Goal: Task Accomplishment & Management: Complete application form

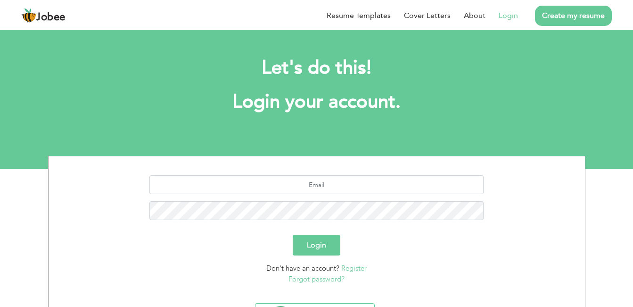
click at [503, 16] on link "Login" at bounding box center [508, 15] width 19 height 11
click at [331, 186] on input "text" at bounding box center [317, 184] width 334 height 19
type input "[EMAIL_ADDRESS][DOMAIN_NAME]"
click at [314, 245] on button "Login" at bounding box center [317, 244] width 48 height 21
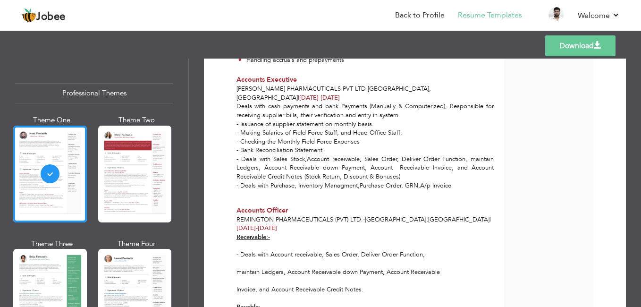
scroll to position [923, 0]
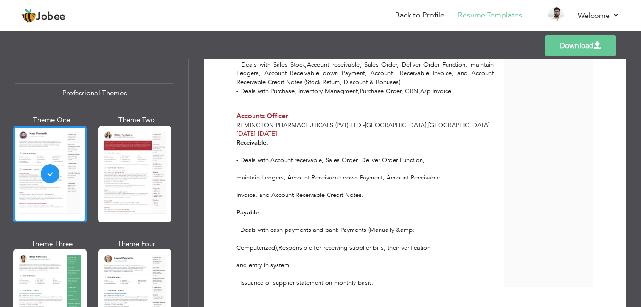
click at [238, 86] on div "Deals with cash payments and bank Payments (Manually & Computerized), Responsib…" at bounding box center [364, 56] width 267 height 96
click at [417, 14] on link "Back to Profile" at bounding box center [420, 15] width 50 height 11
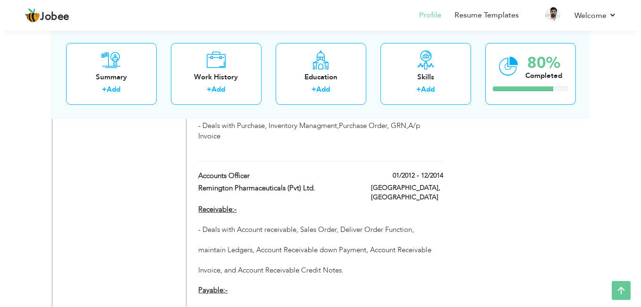
scroll to position [1038, 0]
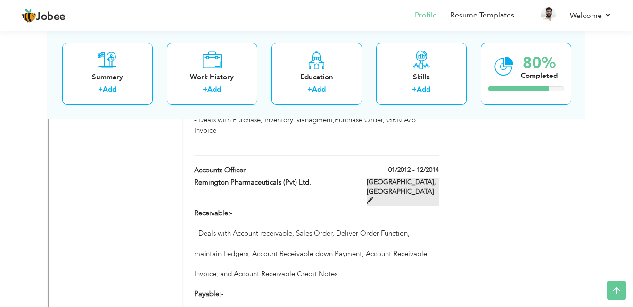
click at [374, 197] on span at bounding box center [370, 200] width 7 height 7
type input "Accounts Officer"
type input "Remington Pharmaceuticals (Pvt) Ltd."
type input "01/2012"
type input "12/2014"
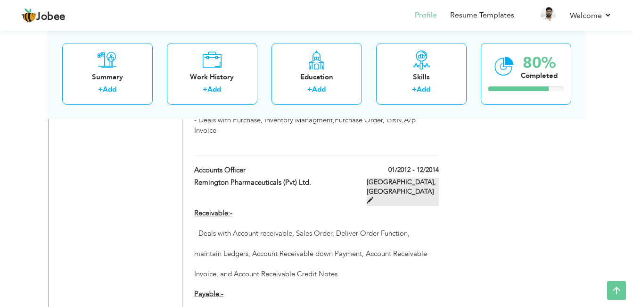
type input "Pakistan"
type input "Lahore"
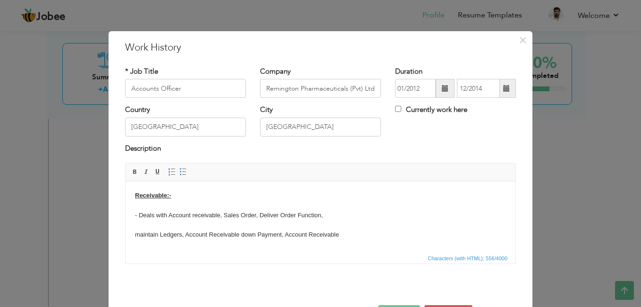
click at [138, 202] on body "Receivable:- - Deals with Account receivable, Sales Order, Deliver Order Functi…" at bounding box center [320, 274] width 371 height 167
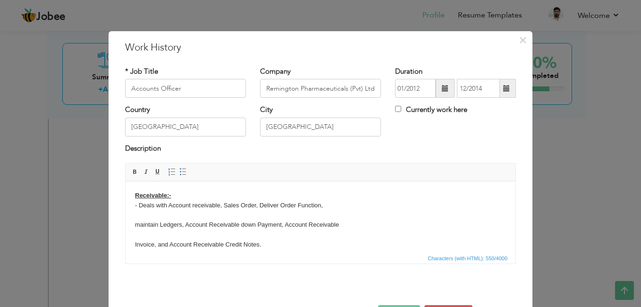
click at [144, 213] on body "Receivable:- - Deals with Account receivable, Sales Order, Deliver Order Functi…" at bounding box center [320, 269] width 371 height 157
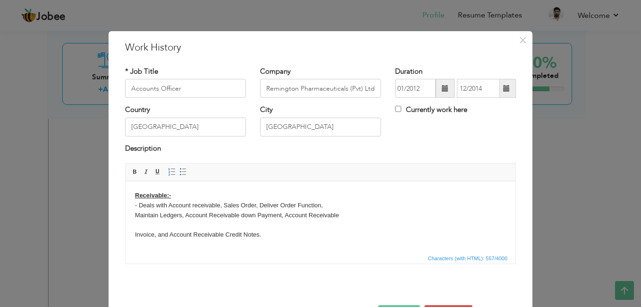
click at [135, 234] on body "Receivable:- - Deals with Account receivable, Sales Order, Deliver Order Functi…" at bounding box center [320, 264] width 371 height 147
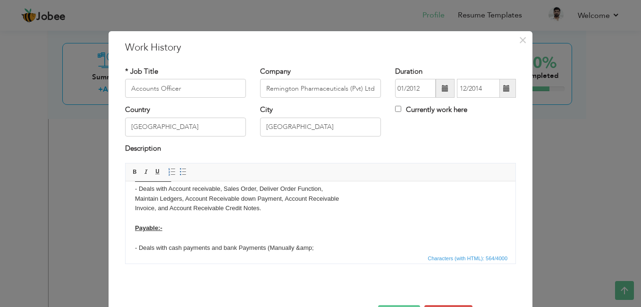
scroll to position [0, 0]
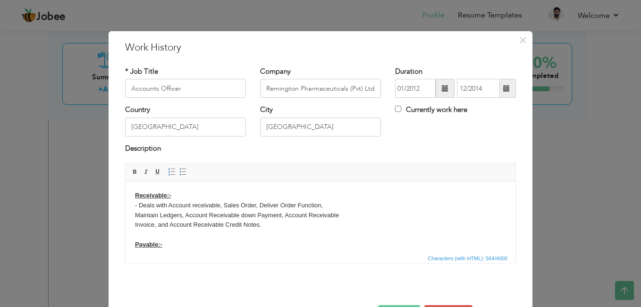
drag, startPoint x: 143, startPoint y: 233, endPoint x: 313, endPoint y: 455, distance: 278.9
click at [143, 233] on body "Receivable:- - Deals with Account receivable, Sales Order, Deliver Order Functi…" at bounding box center [320, 259] width 371 height 137
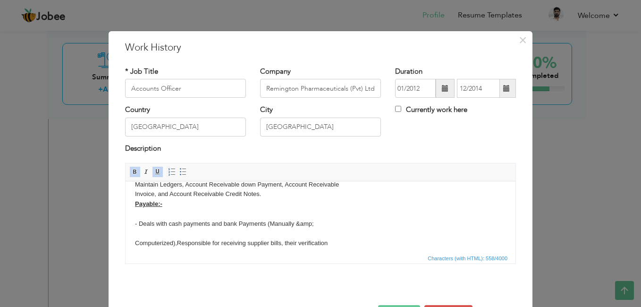
scroll to position [47, 0]
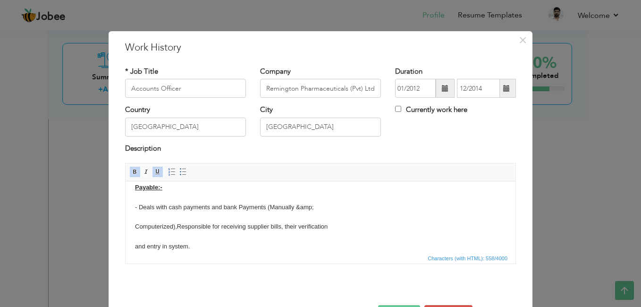
click at [140, 197] on body "Receivable:- - Deals with Account receivable, Sales Order, Deliver Order Functi…" at bounding box center [320, 206] width 371 height 127
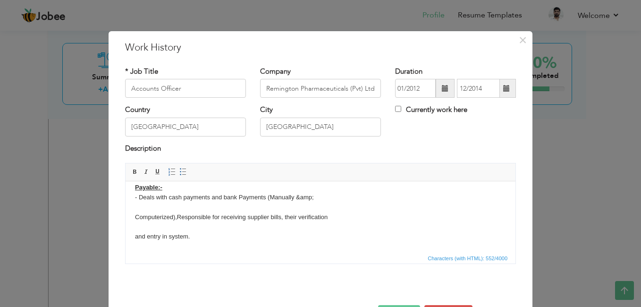
drag, startPoint x: 139, startPoint y: 201, endPoint x: 296, endPoint y: 433, distance: 279.8
click at [139, 201] on body "Receivable:- - Deals with Account receivable, Sales Order, Deliver Order Functi…" at bounding box center [320, 202] width 371 height 118
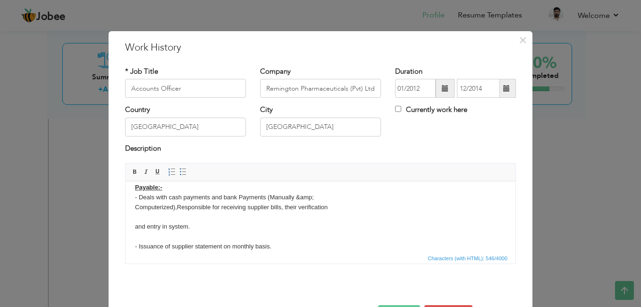
drag, startPoint x: 313, startPoint y: 196, endPoint x: 565, endPoint y: 480, distance: 379.9
click at [313, 196] on body "Receivable:- - Deals with Account receivable, Sales Order, Deliver Order Functi…" at bounding box center [320, 197] width 371 height 108
click at [136, 222] on body "Receivable:- - Deals with Account receivable, Sales Order, Deliver Order Functi…" at bounding box center [320, 197] width 371 height 108
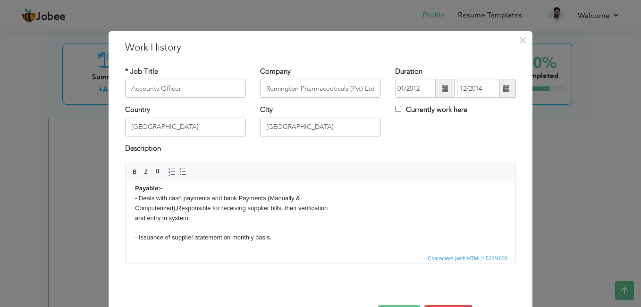
scroll to position [36, 0]
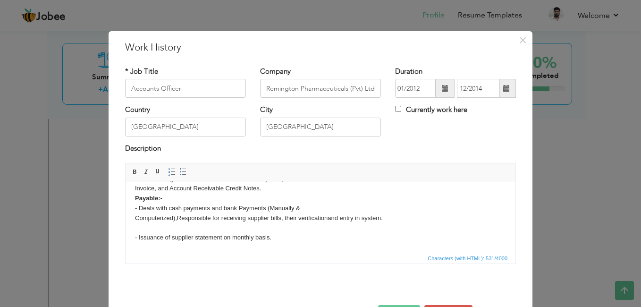
click at [135, 216] on body "Receivable:- - Deals with Account receivable, Sales Order, Deliver Order Functi…" at bounding box center [320, 198] width 371 height 88
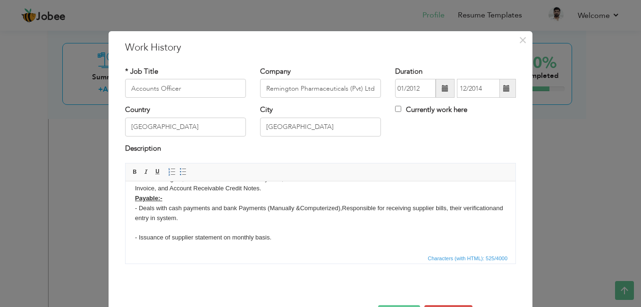
click at [342, 204] on body "Receivable:- - Deals with Account receivable, Sales Order, Deliver Order Functi…" at bounding box center [320, 198] width 371 height 88
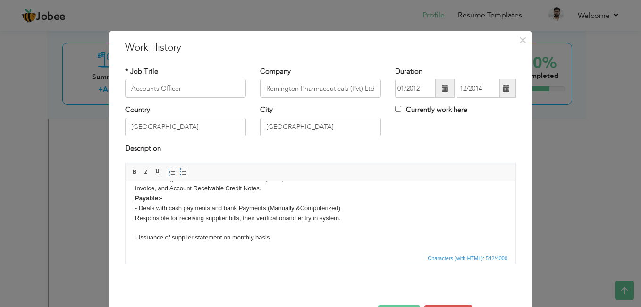
click at [138, 234] on body "Receivable:- - Deals with Account receivable, Sales Order, Deliver Order Functi…" at bounding box center [320, 198] width 371 height 88
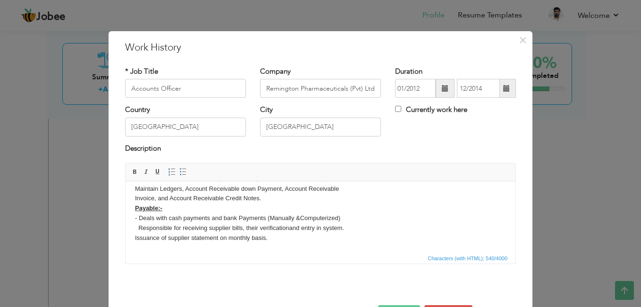
scroll to position [26, 0]
drag, startPoint x: 134, startPoint y: 216, endPoint x: 280, endPoint y: 236, distance: 147.2
click at [280, 236] on body "Receivable:- - Deals with Account receivable, Sales Order, Deliver Order Functi…" at bounding box center [320, 203] width 371 height 78
click at [179, 168] on span at bounding box center [183, 172] width 8 height 8
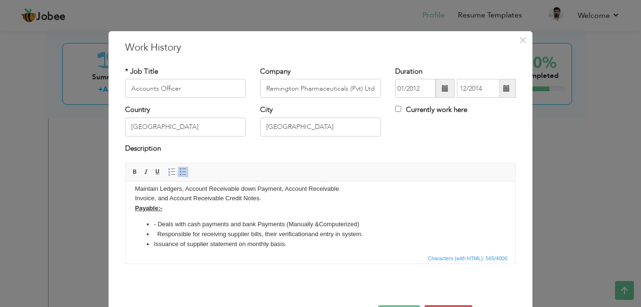
scroll to position [33, 0]
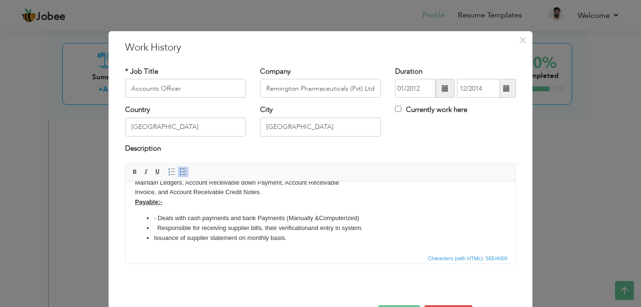
click at [158, 217] on li "- Deals with cash payments and bank Payments (Manually & Computerized)" at bounding box center [320, 218] width 333 height 10
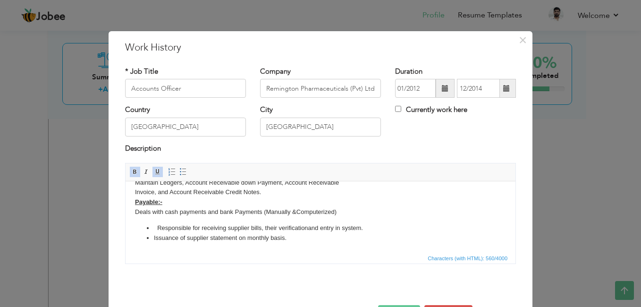
click at [158, 226] on li "Responsible for receiving supplier bills, their verification and entry in syste…" at bounding box center [320, 228] width 333 height 10
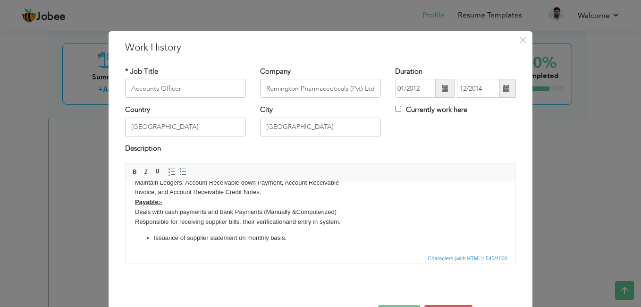
click at [158, 237] on li "Issuance of supplier statement on monthly basis." at bounding box center [320, 238] width 333 height 10
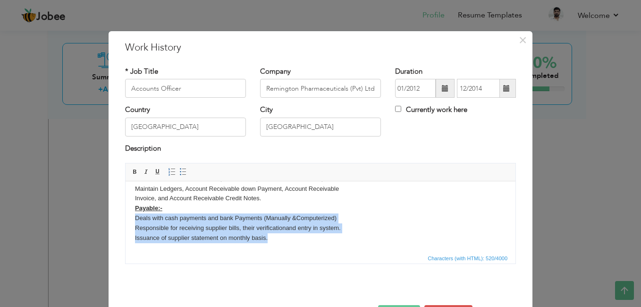
drag, startPoint x: 177, startPoint y: 225, endPoint x: 268, endPoint y: 239, distance: 92.6
click at [268, 239] on body "Receivable:- - Deals with Account receivable, Sales Order, Deliver Order Functi…" at bounding box center [320, 203] width 371 height 78
click at [179, 174] on span at bounding box center [183, 172] width 8 height 8
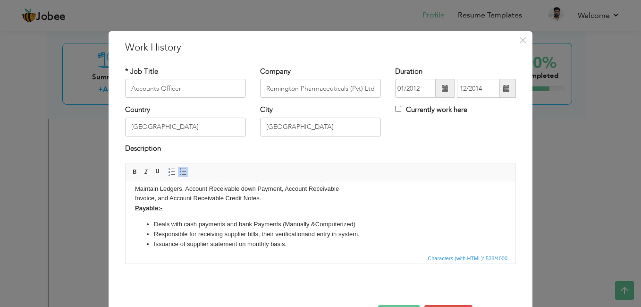
scroll to position [33, 0]
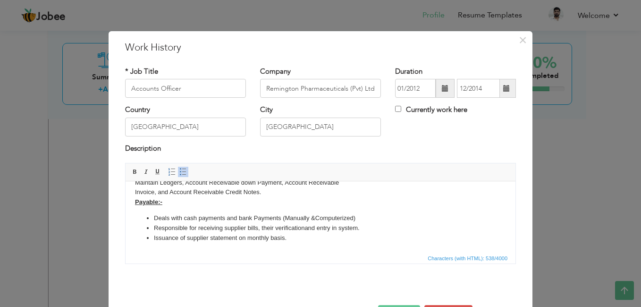
click at [305, 243] on html "Receivable:- - Deals with Account receivable, Sales Order, Deliver Order Functi…" at bounding box center [320, 200] width 390 height 103
drag, startPoint x: 295, startPoint y: 243, endPoint x: 291, endPoint y: 239, distance: 6.7
click at [295, 243] on html "Receivable:- - Deals with Account receivable, Sales Order, Deliver Order Functi…" at bounding box center [320, 200] width 390 height 103
click at [290, 238] on li "Issuance of supplier statement on monthly basis." at bounding box center [320, 238] width 333 height 10
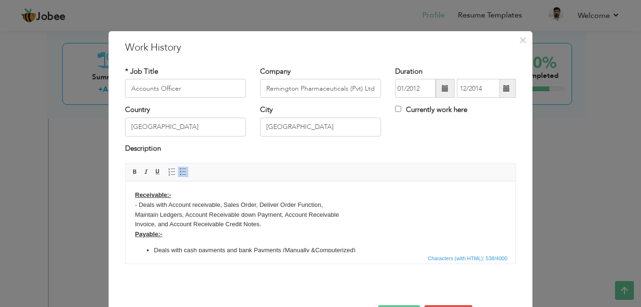
scroll to position [0, 0]
click at [139, 204] on body "Receivable:- - Deals with Account receivable, Sales Order, Deliver Order Functi…" at bounding box center [320, 233] width 371 height 84
drag, startPoint x: 135, startPoint y: 201, endPoint x: 233, endPoint y: 226, distance: 100.7
click at [233, 226] on body "Receivable:- Deals with Account receivable, Sales Order, Deliver Order Function…" at bounding box center [320, 233] width 371 height 84
click at [183, 174] on span at bounding box center [183, 172] width 8 height 8
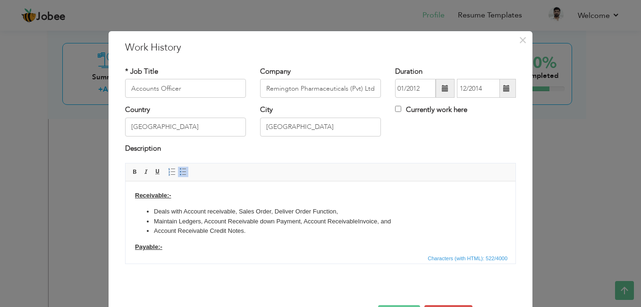
click at [199, 249] on body "Receivable:- Deals with Account receivable, Sales Order, Deliver Order Function…" at bounding box center [320, 239] width 371 height 97
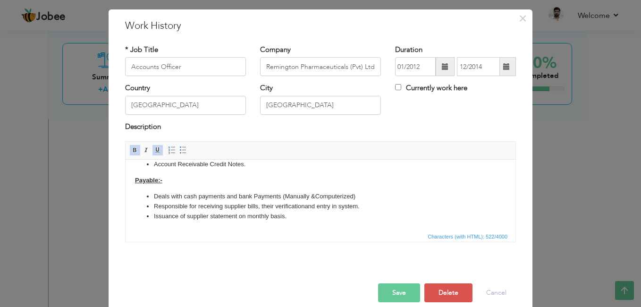
scroll to position [33, 0]
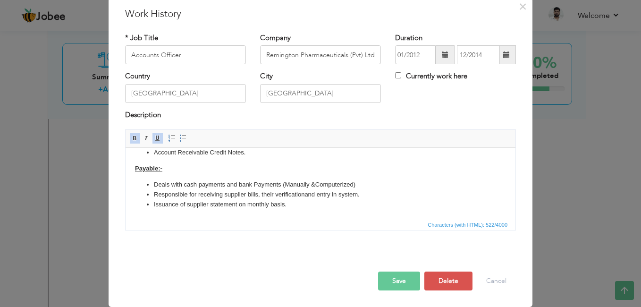
click at [403, 280] on button "Save" at bounding box center [399, 280] width 42 height 19
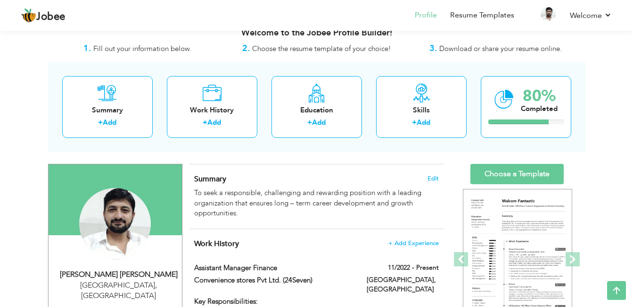
scroll to position [0, 0]
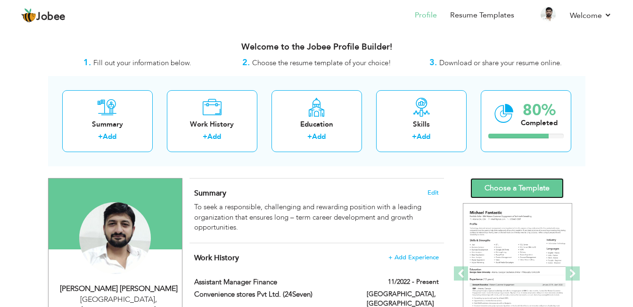
click at [490, 184] on link "Choose a Template" at bounding box center [517, 188] width 93 height 20
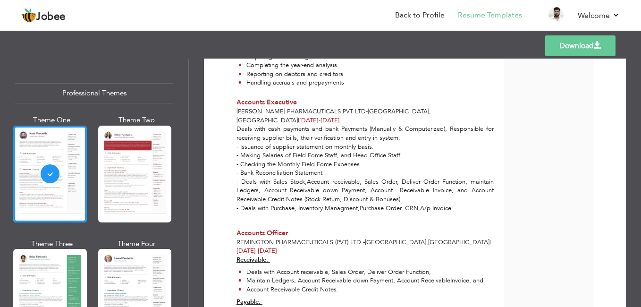
scroll to position [858, 0]
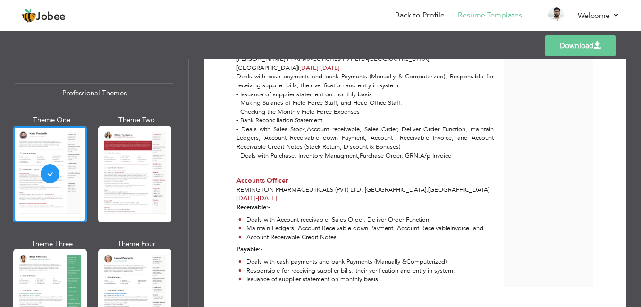
click at [591, 41] on link "Download" at bounding box center [580, 45] width 70 height 21
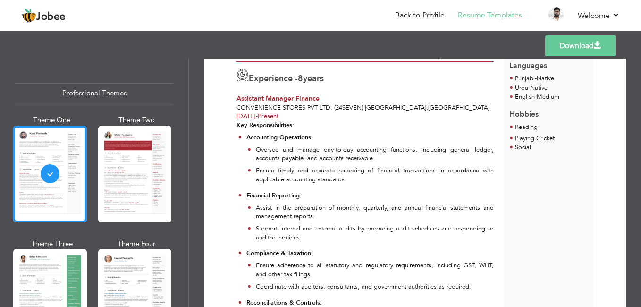
scroll to position [151, 0]
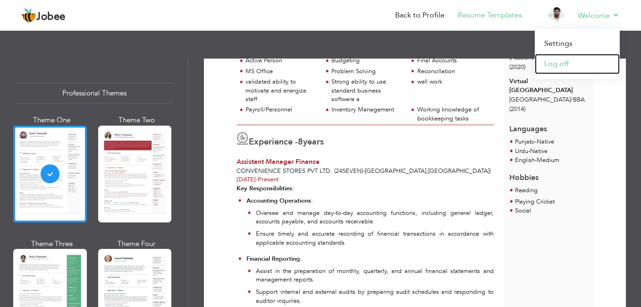
click at [568, 60] on link "Log off" at bounding box center [576, 64] width 85 height 20
